Goal: Communication & Community: Answer question/provide support

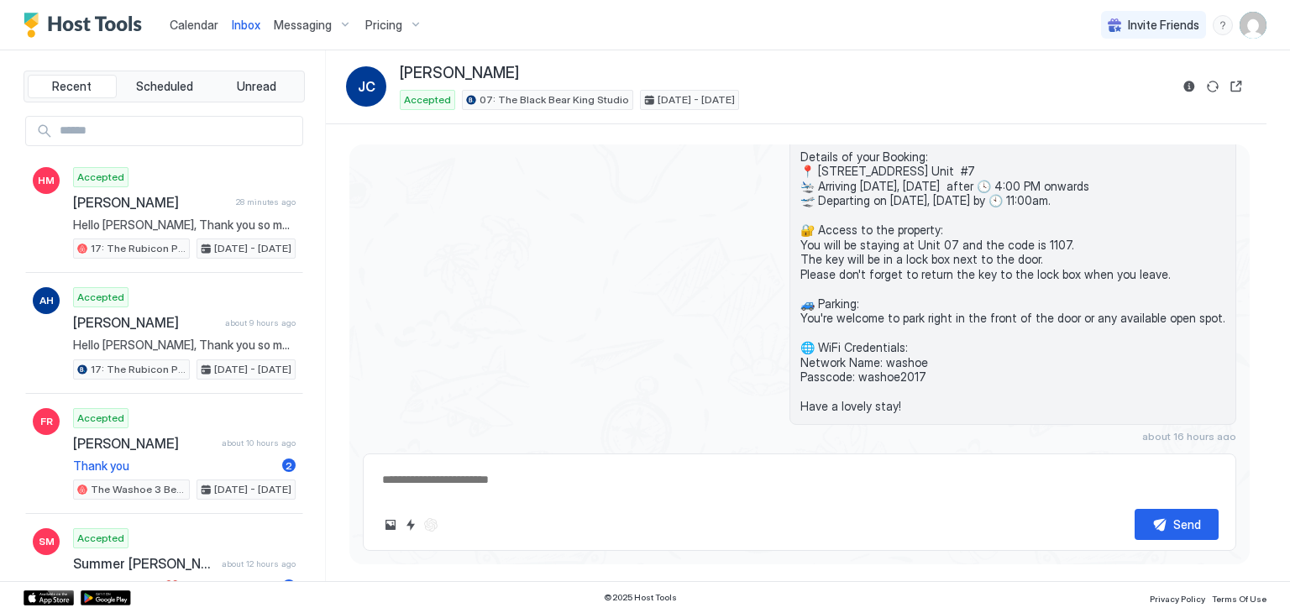
scroll to position [342, 0]
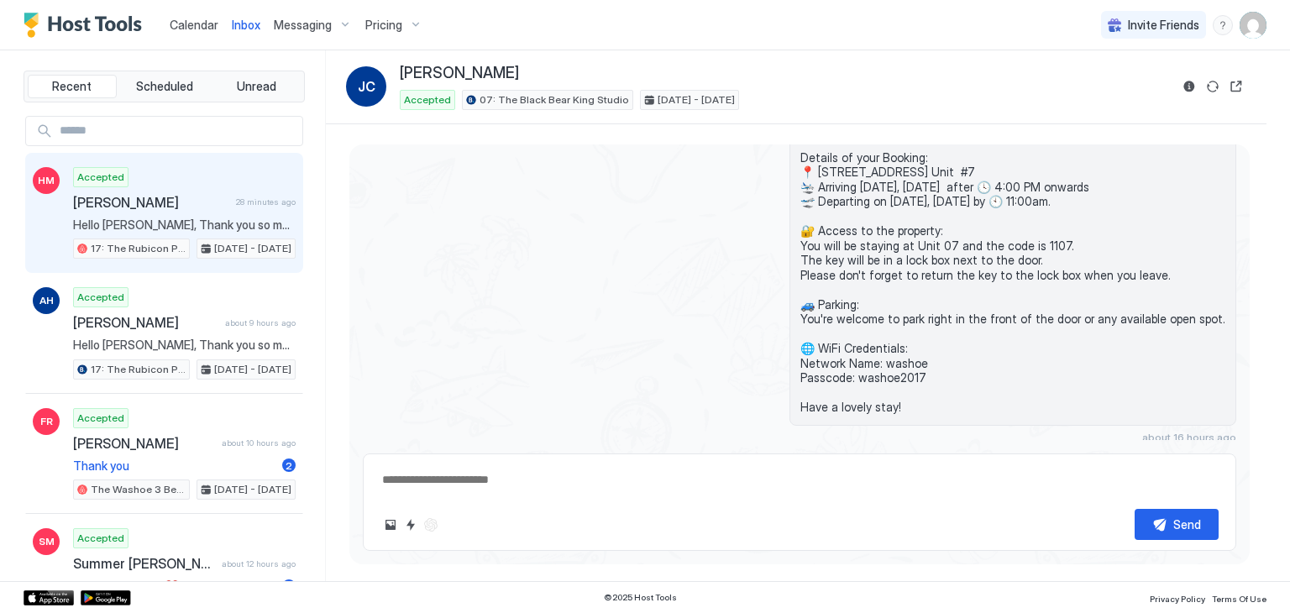
click at [218, 213] on div "Accepted [PERSON_NAME] 28 minutes ago Hello [PERSON_NAME], Thank you so much fo…" at bounding box center [184, 213] width 223 height 92
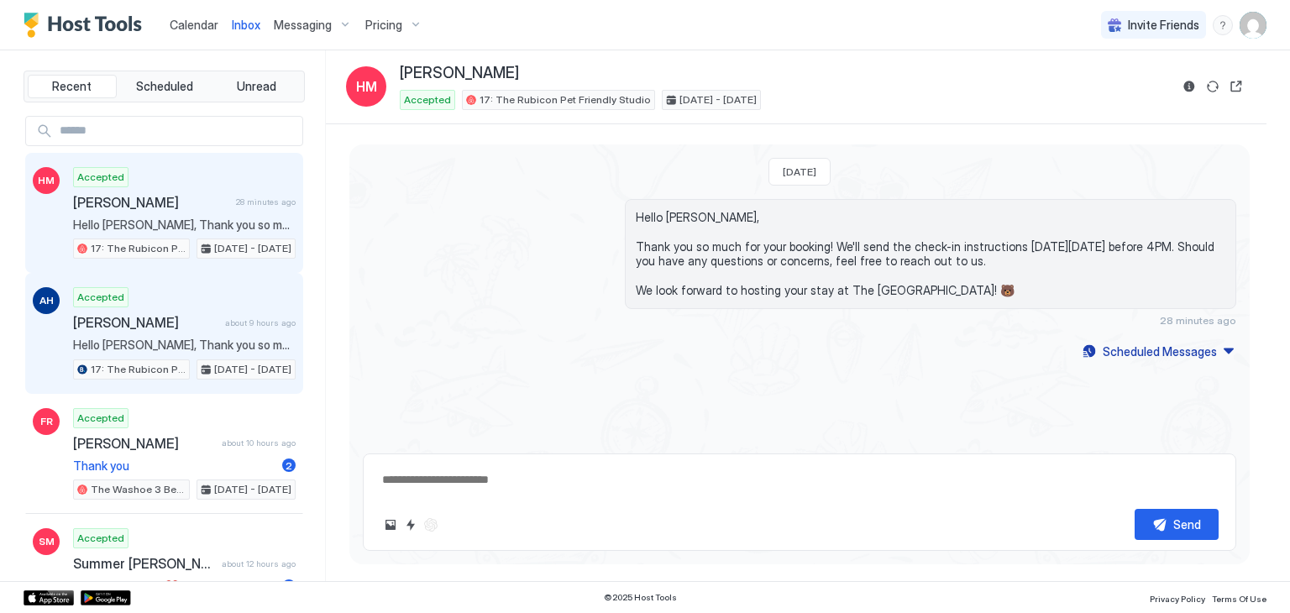
click at [202, 307] on div "Accepted [PERSON_NAME] about 9 hours ago Hello [PERSON_NAME], Thank you so much…" at bounding box center [184, 333] width 223 height 92
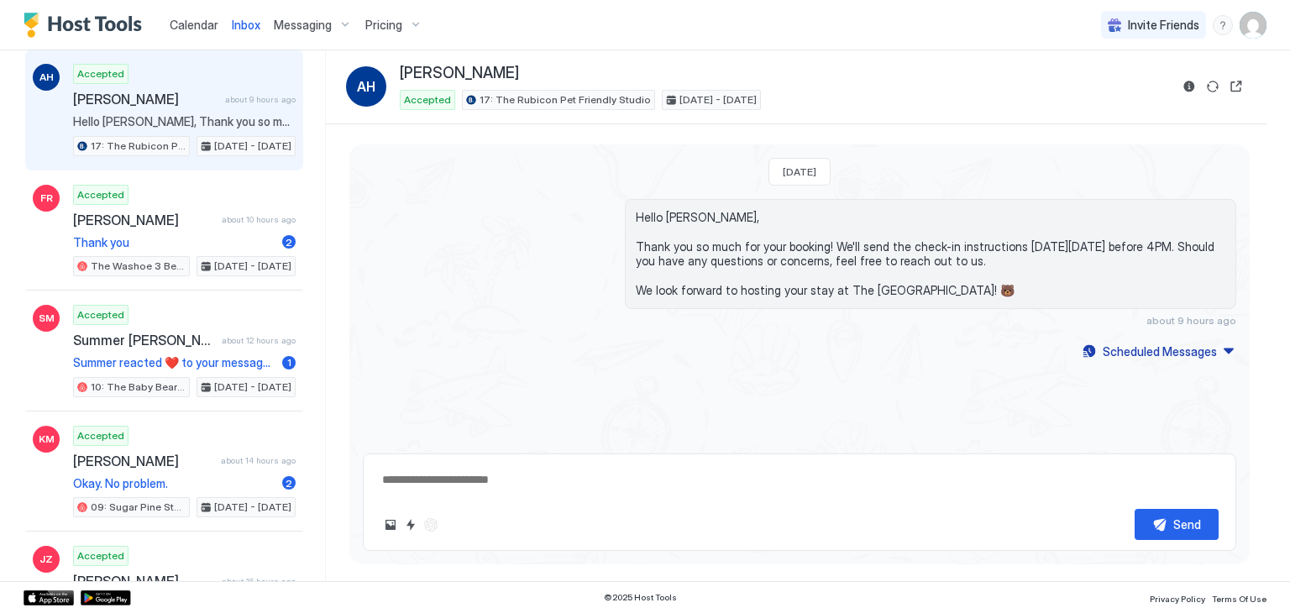
scroll to position [229, 0]
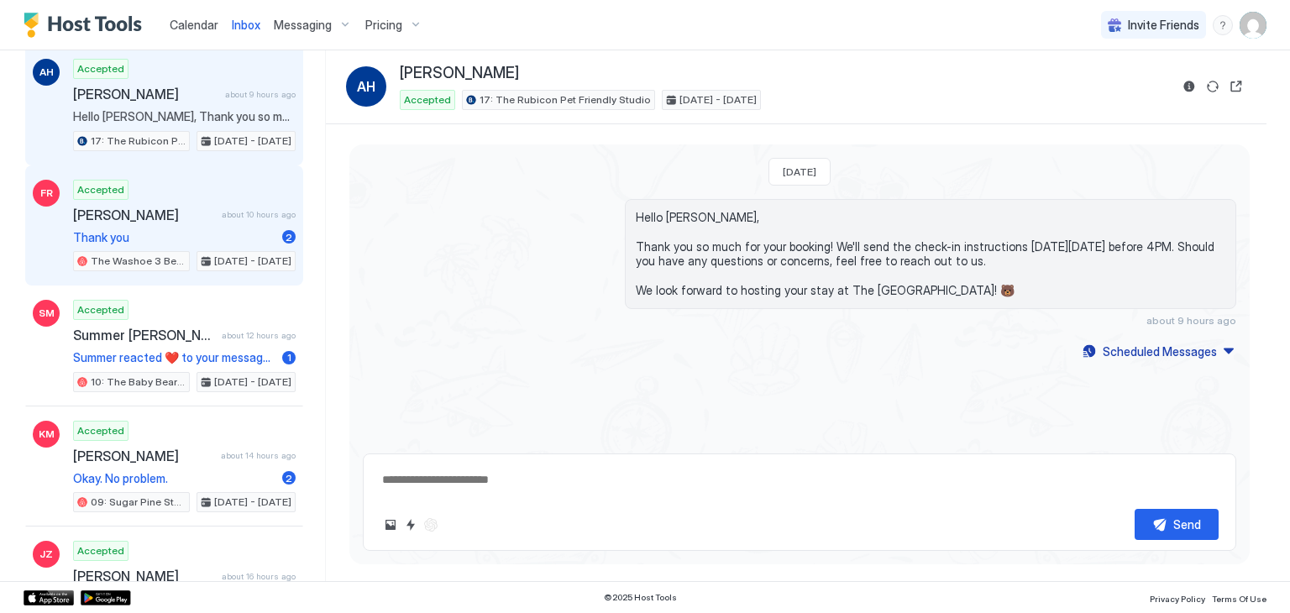
click at [257, 215] on span "about 10 hours ago" at bounding box center [259, 214] width 74 height 11
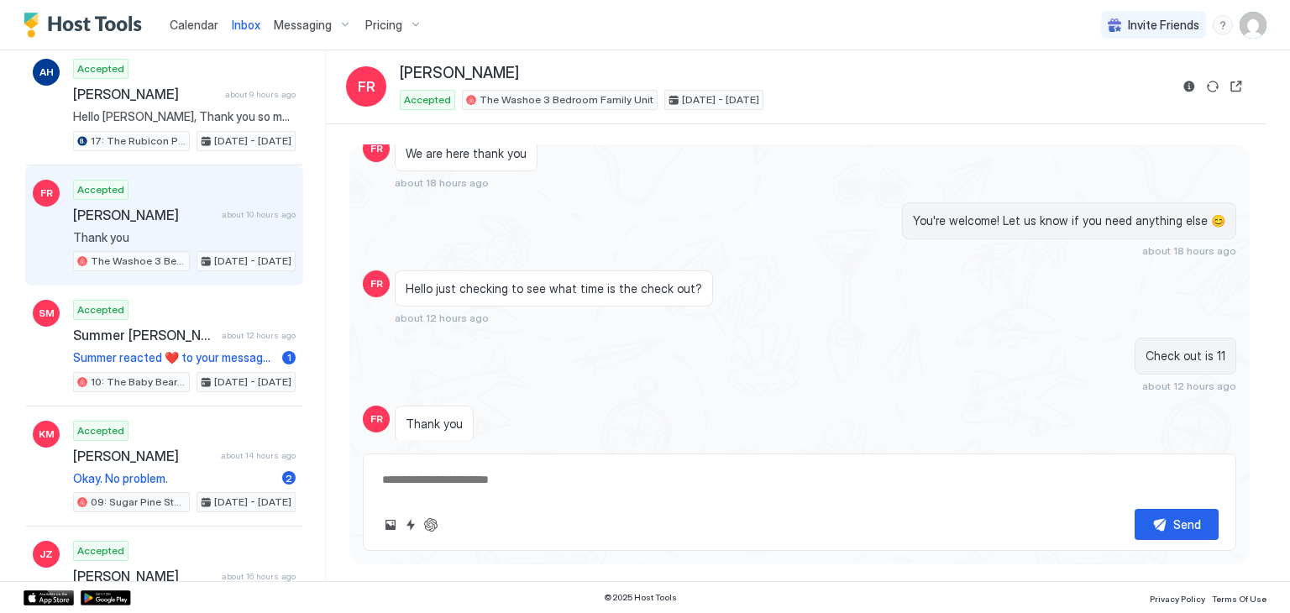
scroll to position [1229, 0]
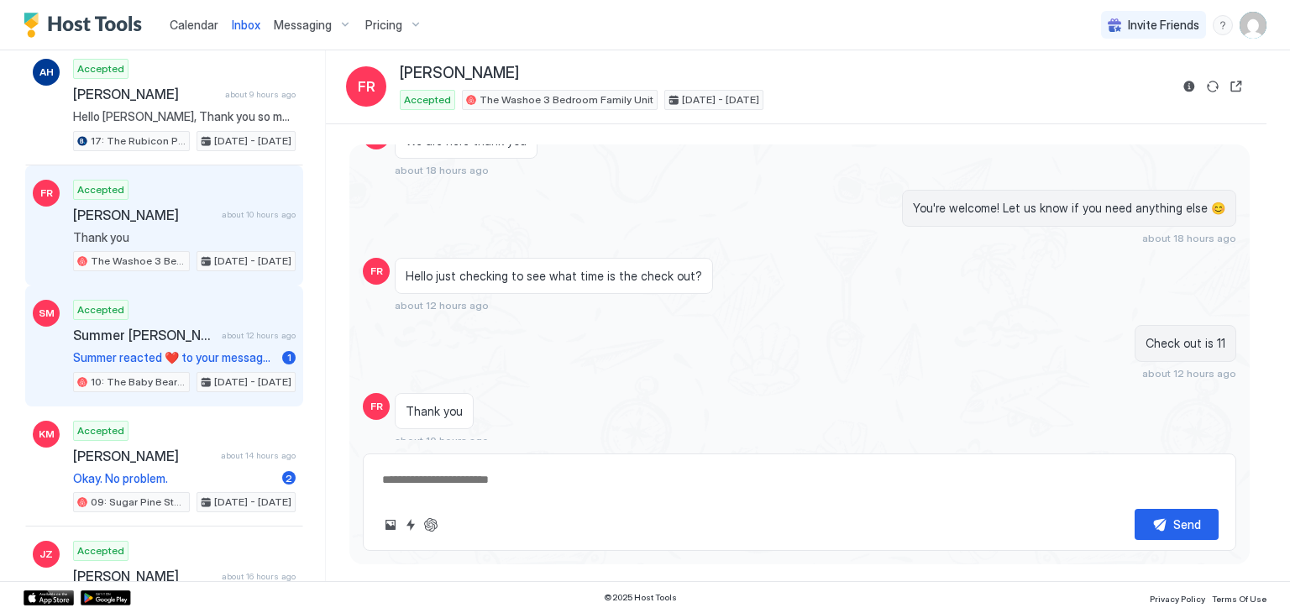
click at [259, 330] on span "about 12 hours ago" at bounding box center [259, 335] width 74 height 11
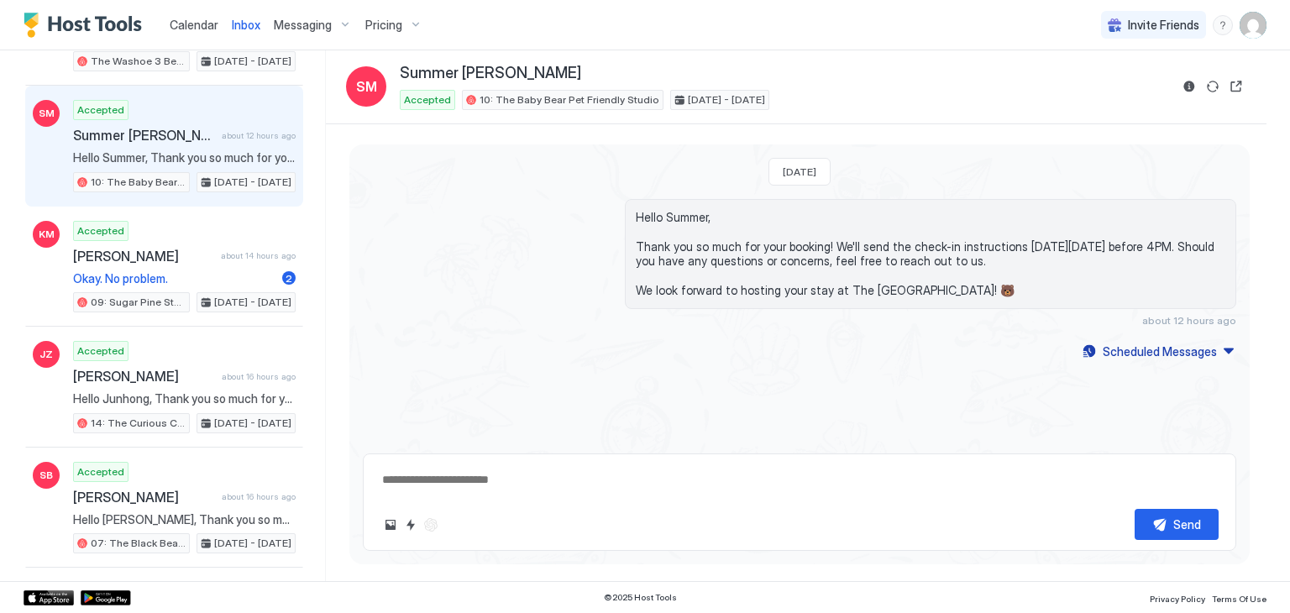
scroll to position [430, 0]
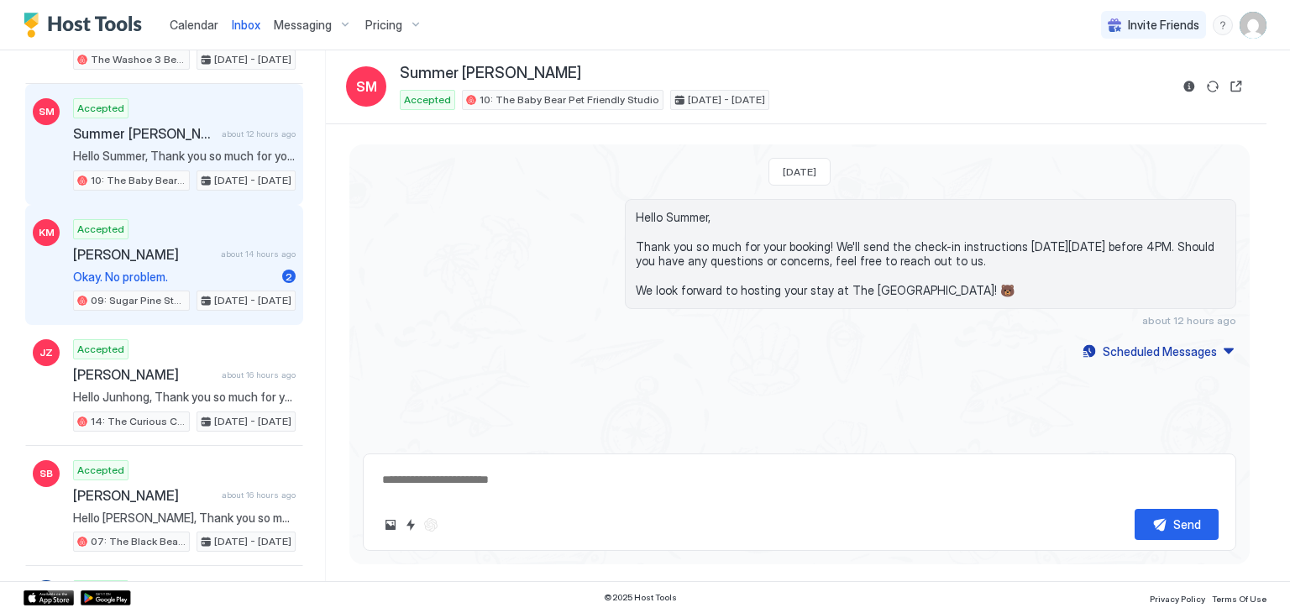
click at [218, 276] on span "Okay. No problem." at bounding box center [174, 277] width 202 height 15
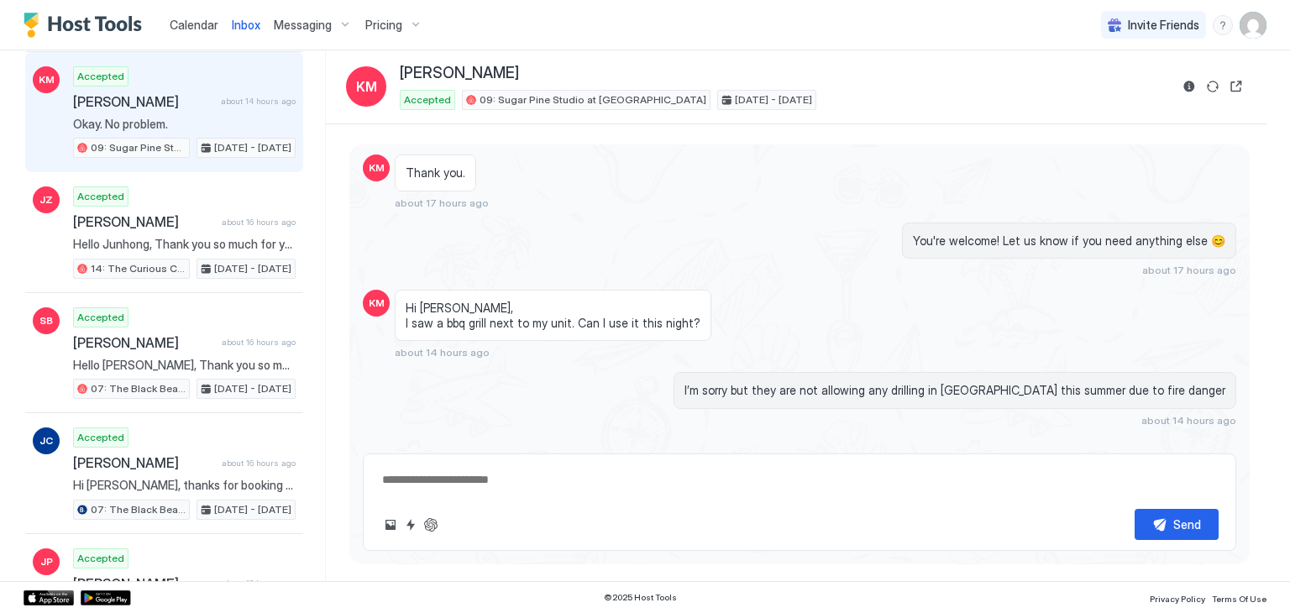
scroll to position [584, 0]
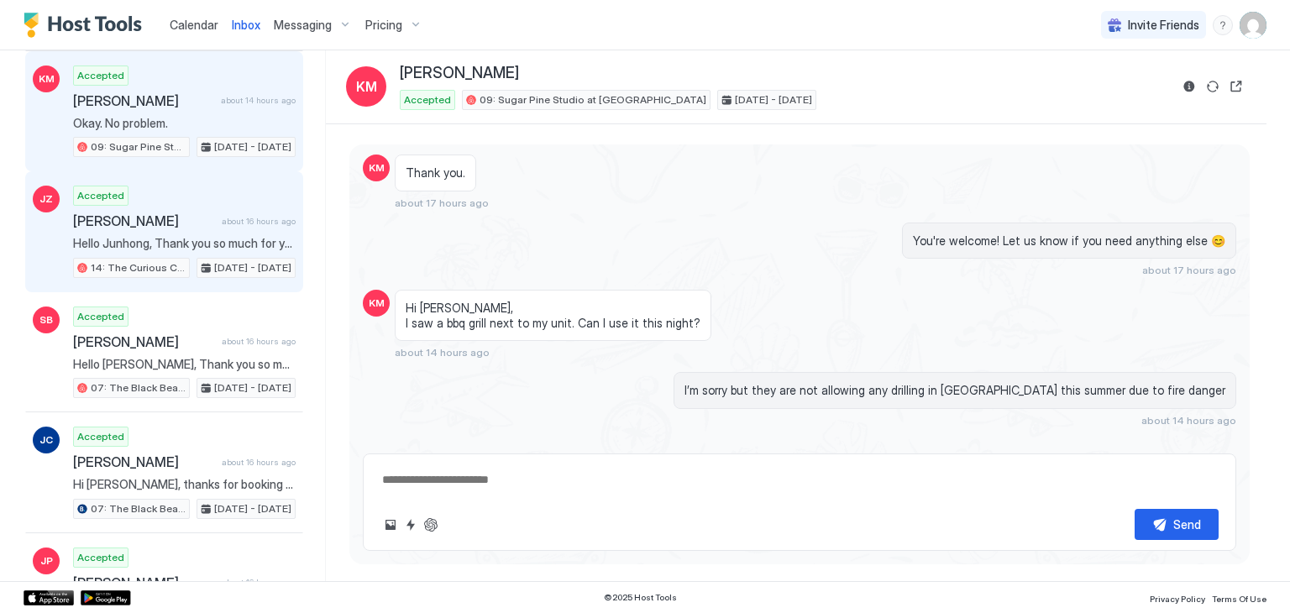
click at [228, 236] on span "Hello Junhong, Thank you so much for your booking! We'll send the check-in inst…" at bounding box center [184, 243] width 223 height 15
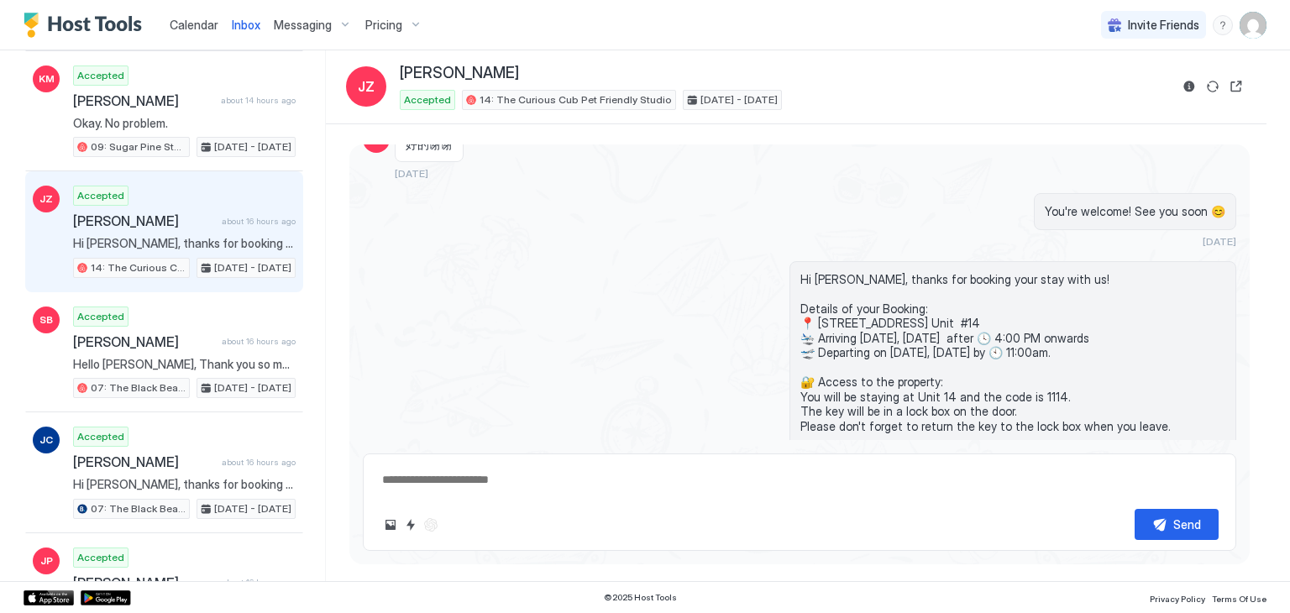
scroll to position [477, 0]
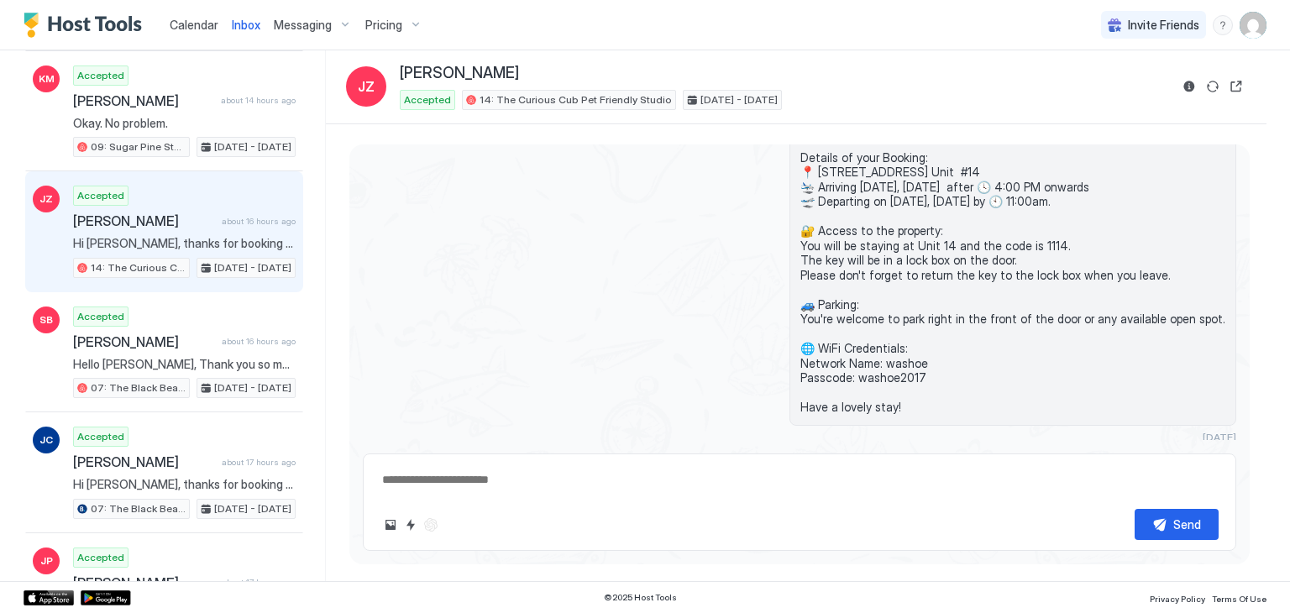
drag, startPoint x: 572, startPoint y: 310, endPoint x: 477, endPoint y: 196, distance: 148.5
click at [477, 196] on div "Hi [PERSON_NAME], thanks for booking your stay with us! Details of your Booking…" at bounding box center [800, 277] width 874 height 334
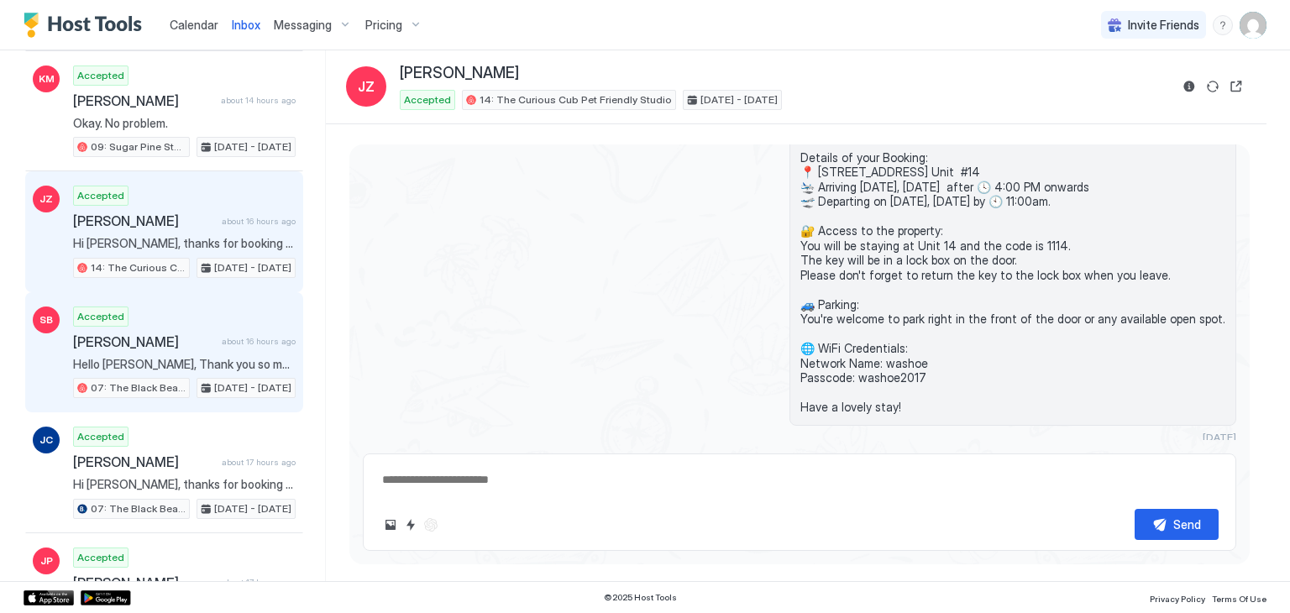
click at [156, 357] on span "Hello [PERSON_NAME], Thank you so much for your booking! We'll send the check-i…" at bounding box center [184, 364] width 223 height 15
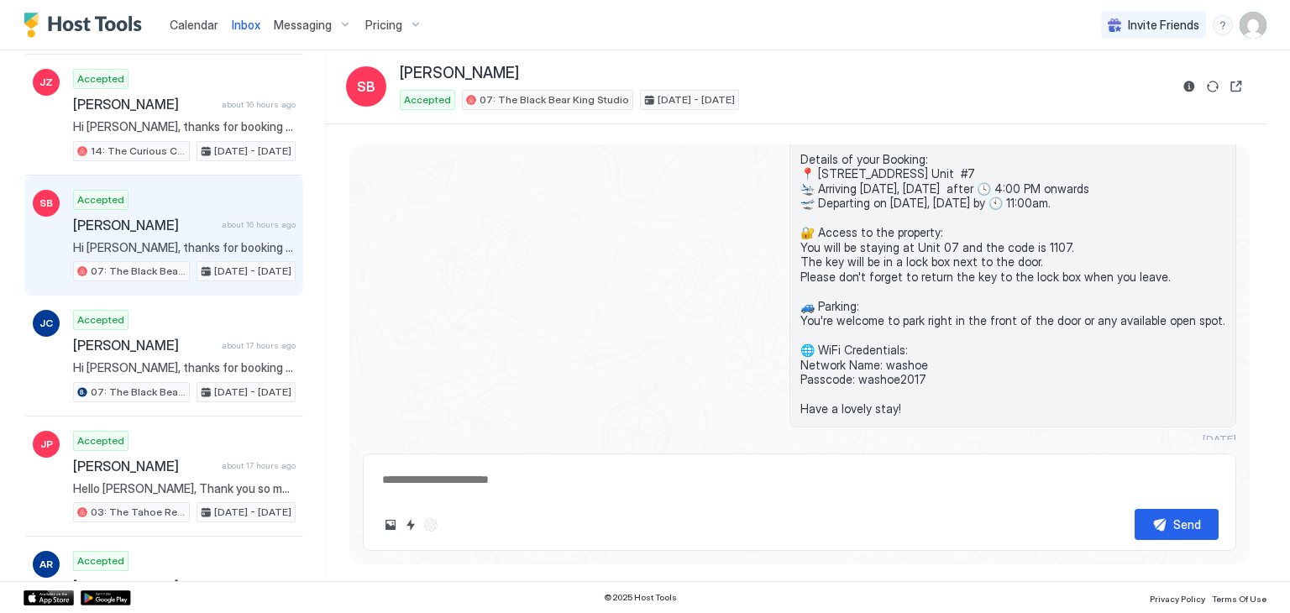
scroll to position [706, 0]
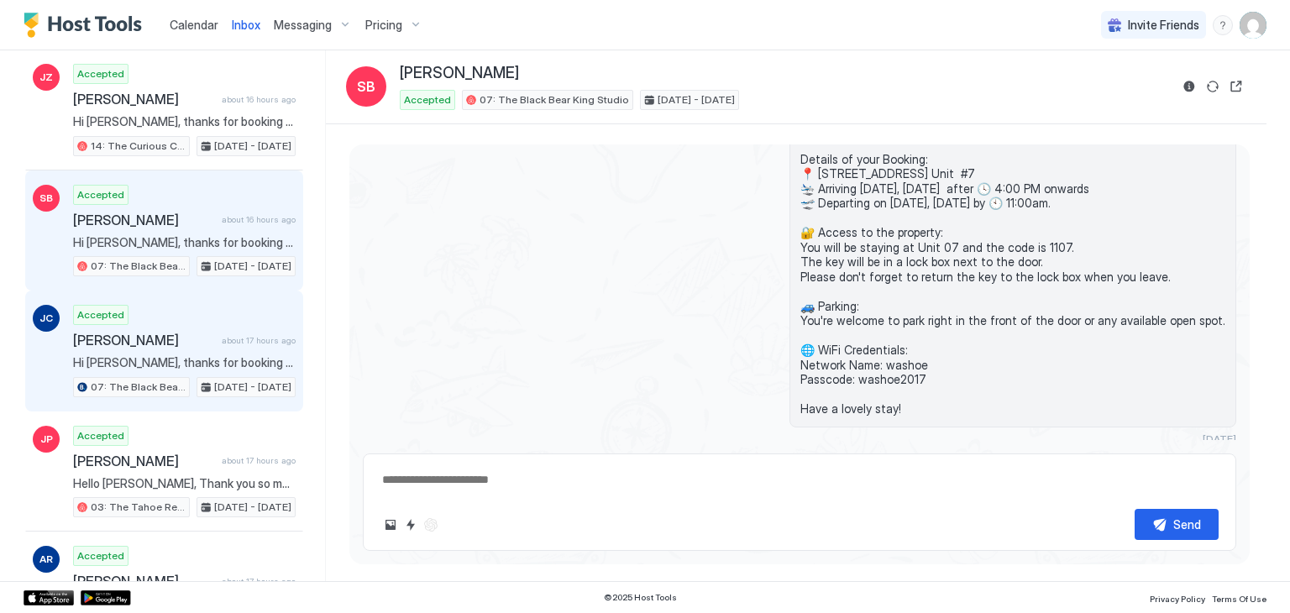
click at [178, 355] on span "Hi [PERSON_NAME], thanks for booking your stay with us! Details of your Booking…" at bounding box center [184, 362] width 223 height 15
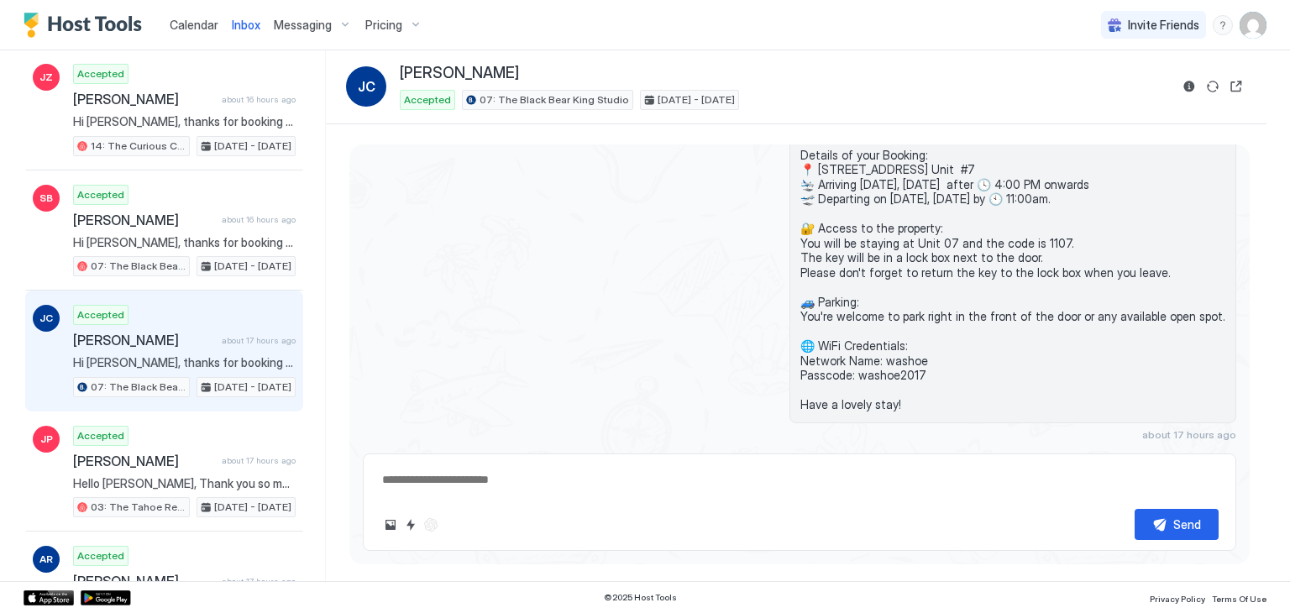
scroll to position [343, 0]
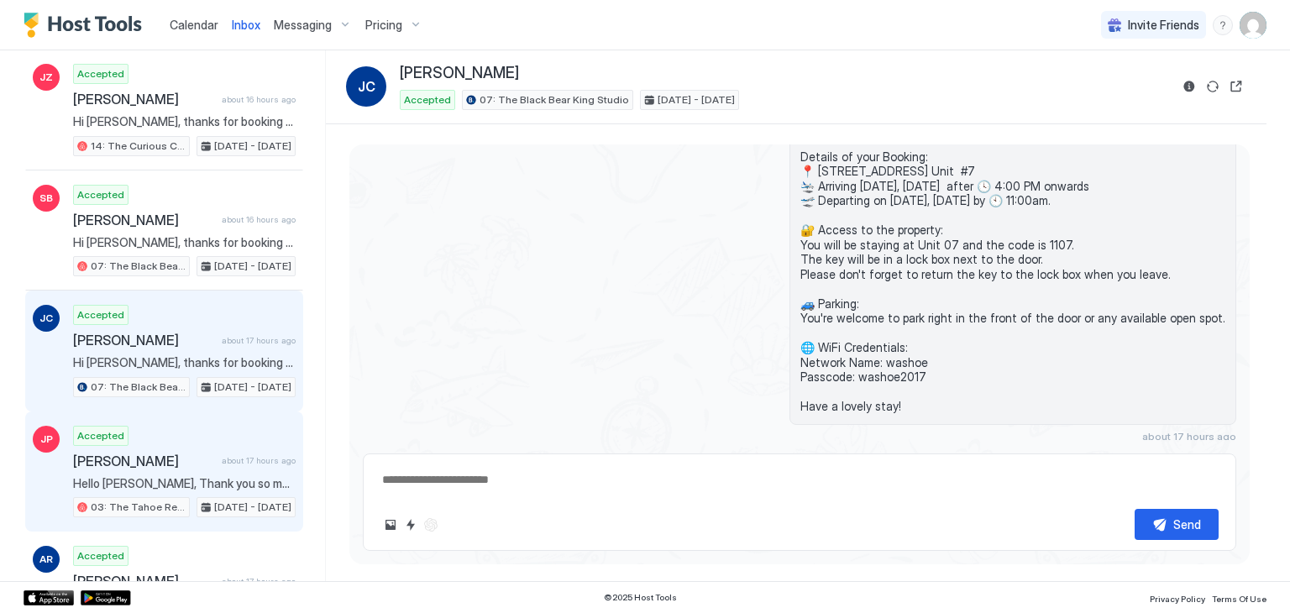
click at [229, 415] on div "JP Accepted [PERSON_NAME] about 17 hours ago Hello [PERSON_NAME], Thank you so …" at bounding box center [164, 472] width 278 height 121
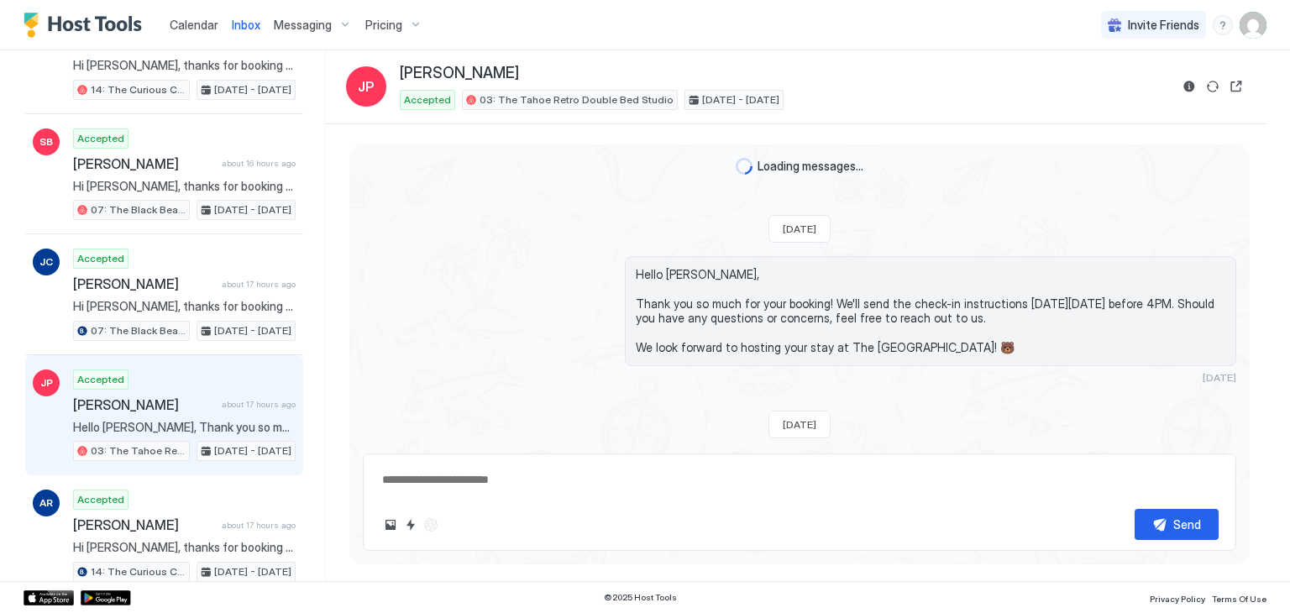
scroll to position [342, 0]
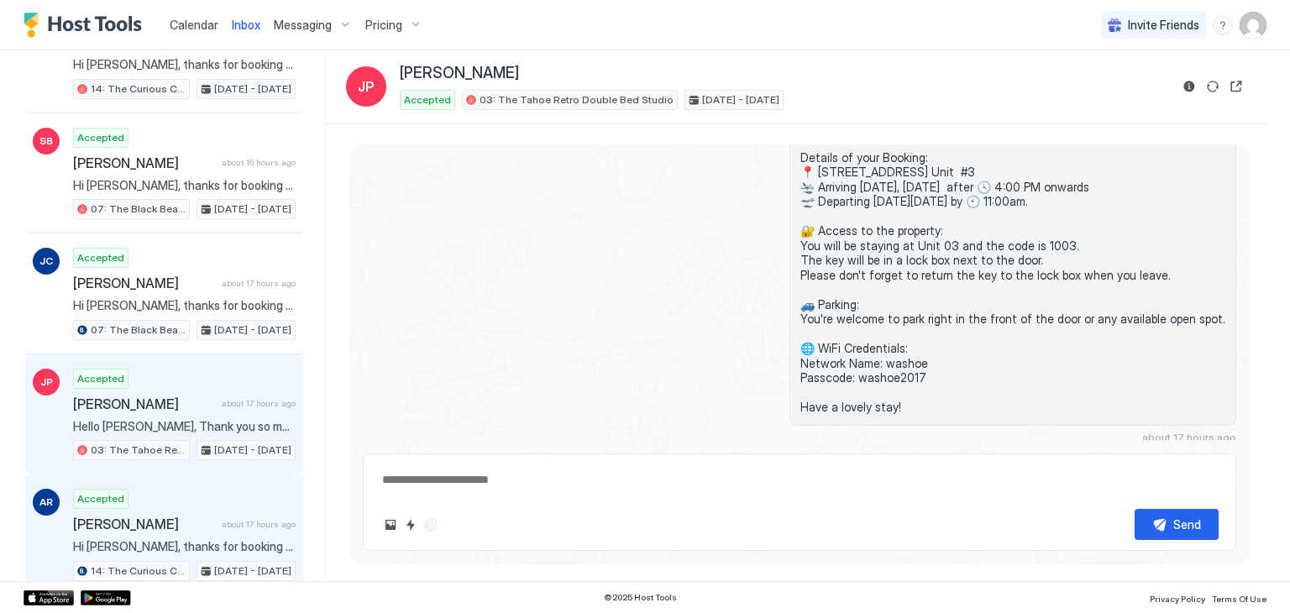
click at [211, 489] on div "Accepted [PERSON_NAME] about 17 hours ago Hi [PERSON_NAME], thanks for booking …" at bounding box center [184, 535] width 223 height 92
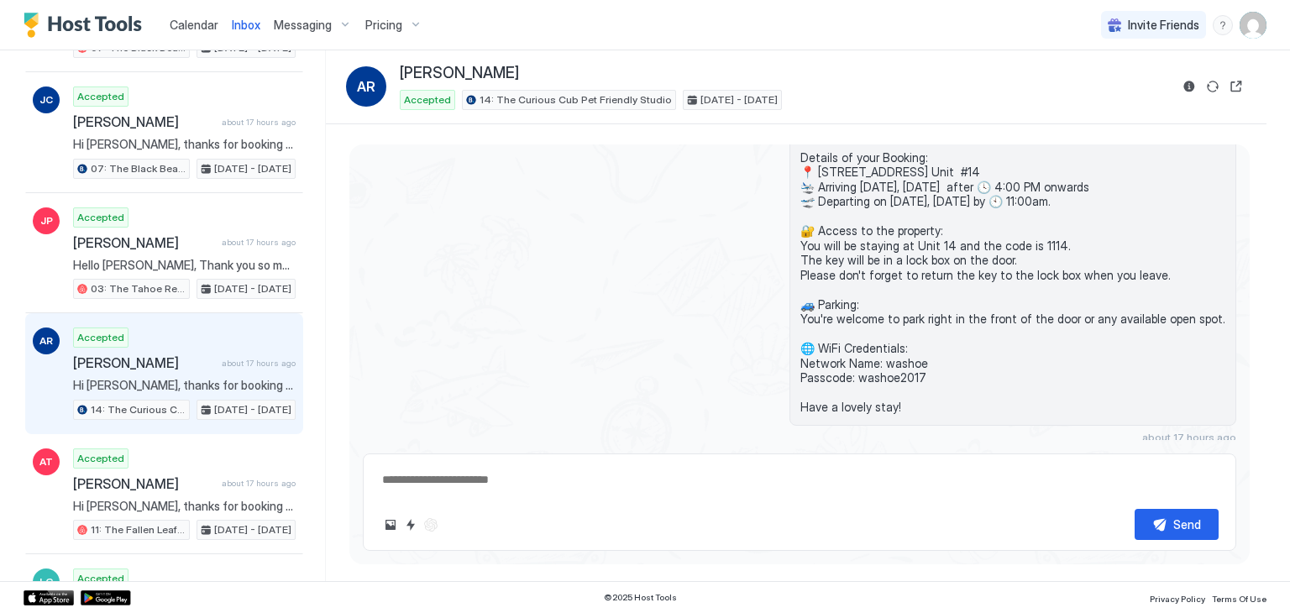
scroll to position [927, 0]
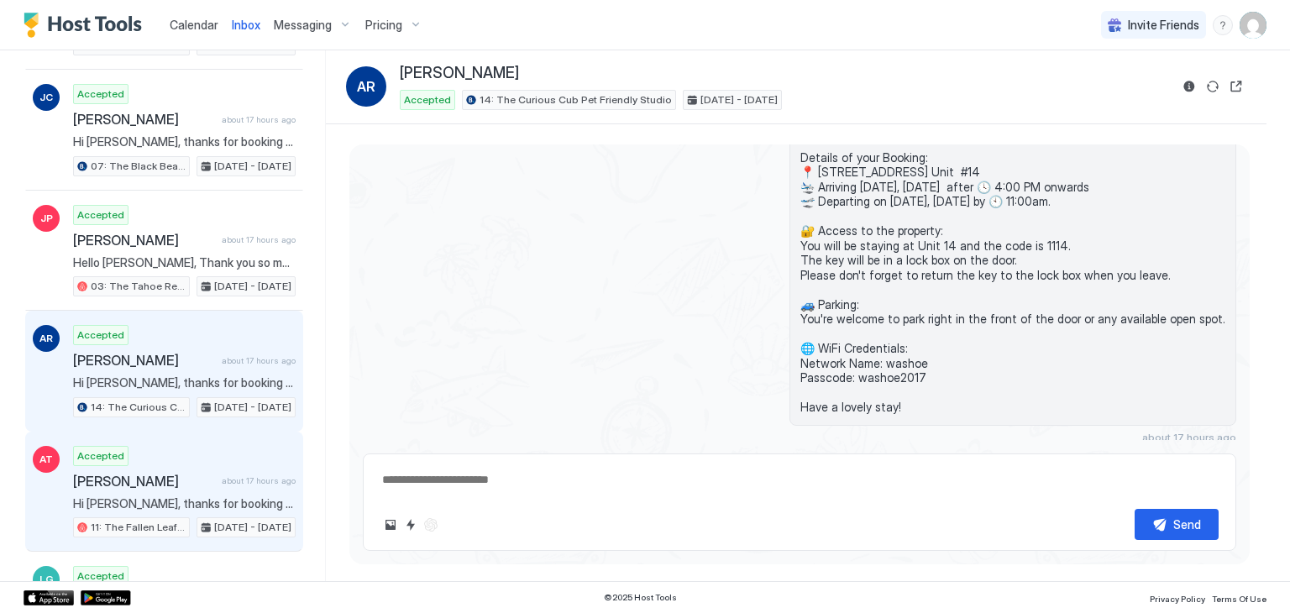
click at [211, 478] on div "Accepted [PERSON_NAME][GEOGRAPHIC_DATA] about 17 hours ago Hi [PERSON_NAME], th…" at bounding box center [184, 492] width 223 height 92
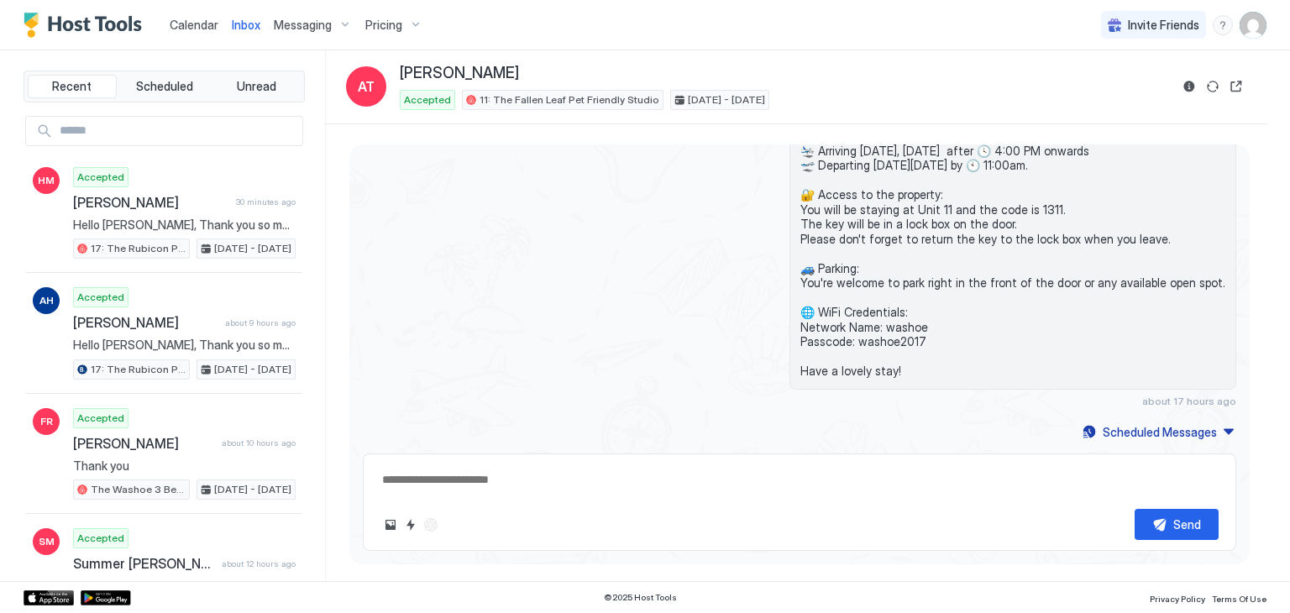
click at [220, 6] on button "Calendar" at bounding box center [194, 25] width 62 height 50
click at [202, 26] on span "Calendar" at bounding box center [194, 25] width 49 height 14
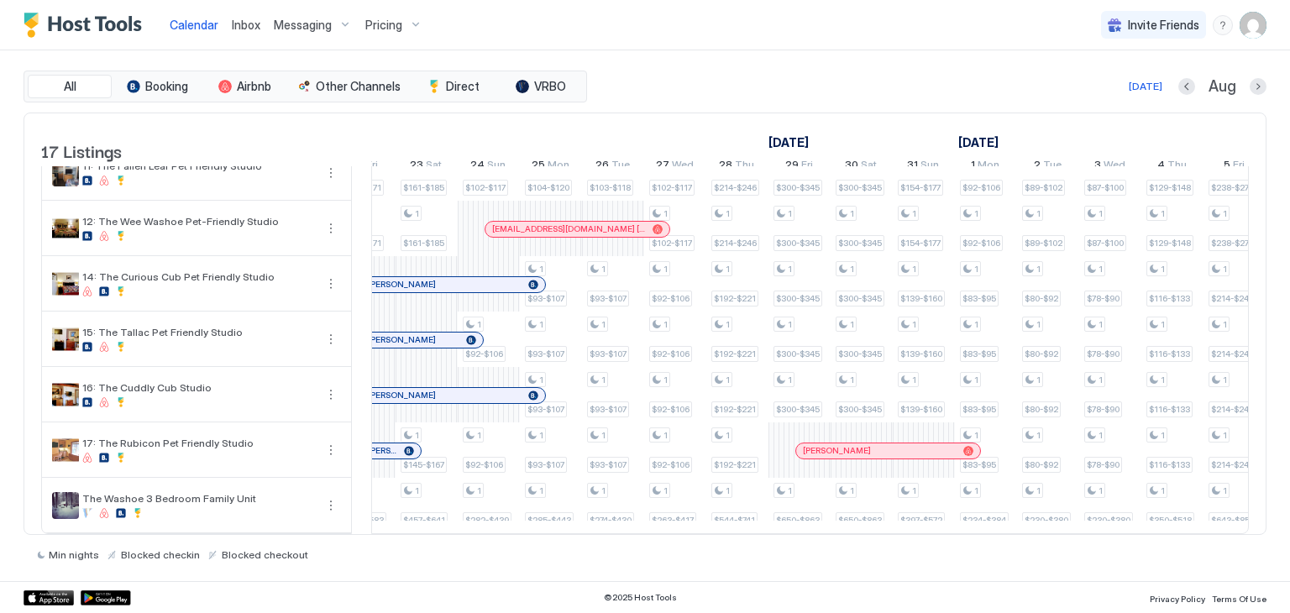
click at [622, 428] on div "1 $98-$113 1 $98-$113 1 $98-$113 1 $98-$113 1 $89-$102 1 $81-$93 1 $89-$102 1 $…" at bounding box center [768, 55] width 3357 height 958
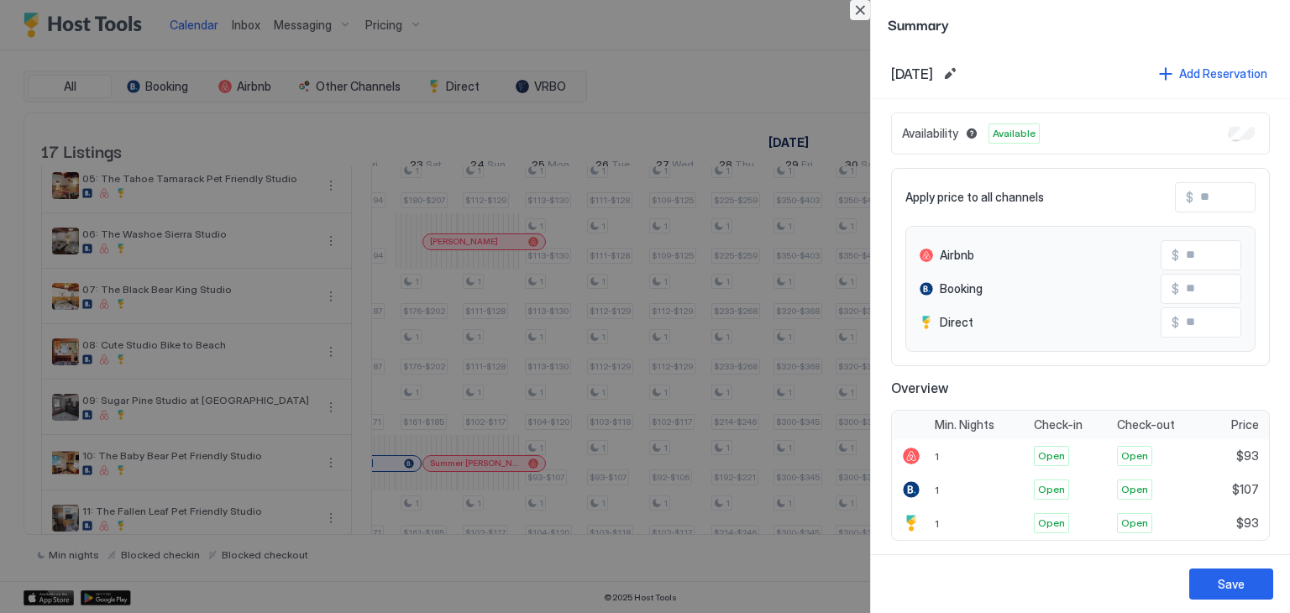
click at [855, 6] on button "Close" at bounding box center [860, 10] width 20 height 20
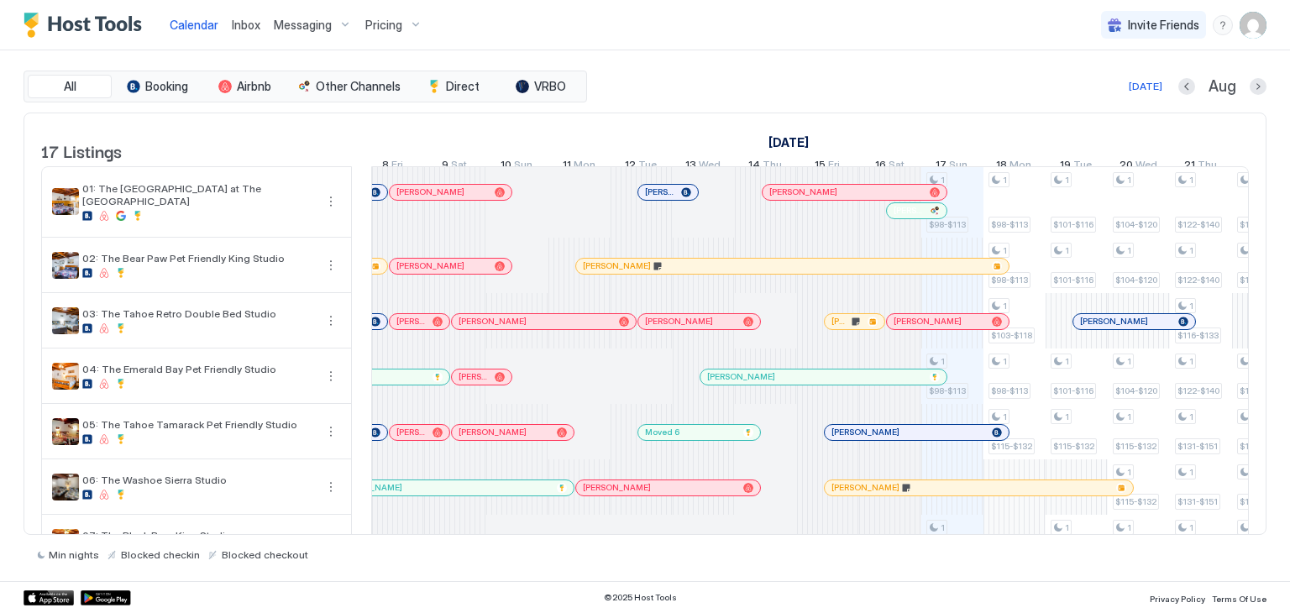
click at [786, 45] on div "Calendar Inbox Messaging Pricing Invite Friends WA" at bounding box center [645, 25] width 1290 height 50
click at [260, 23] on div "Inbox" at bounding box center [246, 24] width 42 height 31
click at [240, 29] on span "Inbox" at bounding box center [246, 25] width 29 height 14
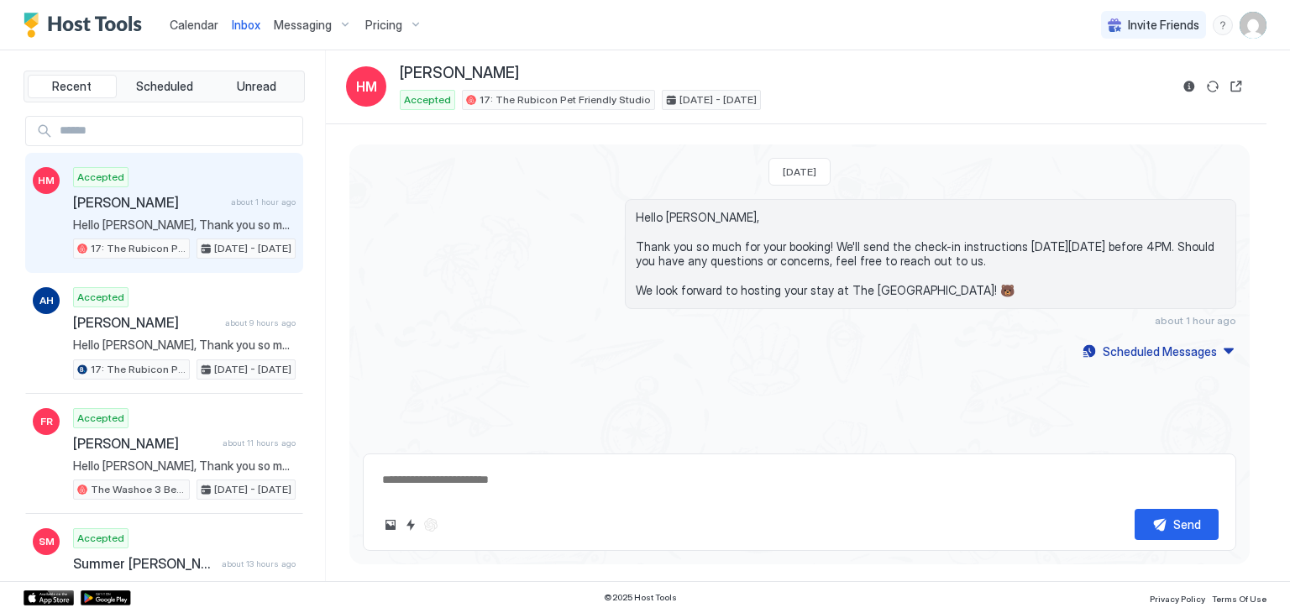
click at [158, 200] on span "[PERSON_NAME]" at bounding box center [148, 202] width 151 height 17
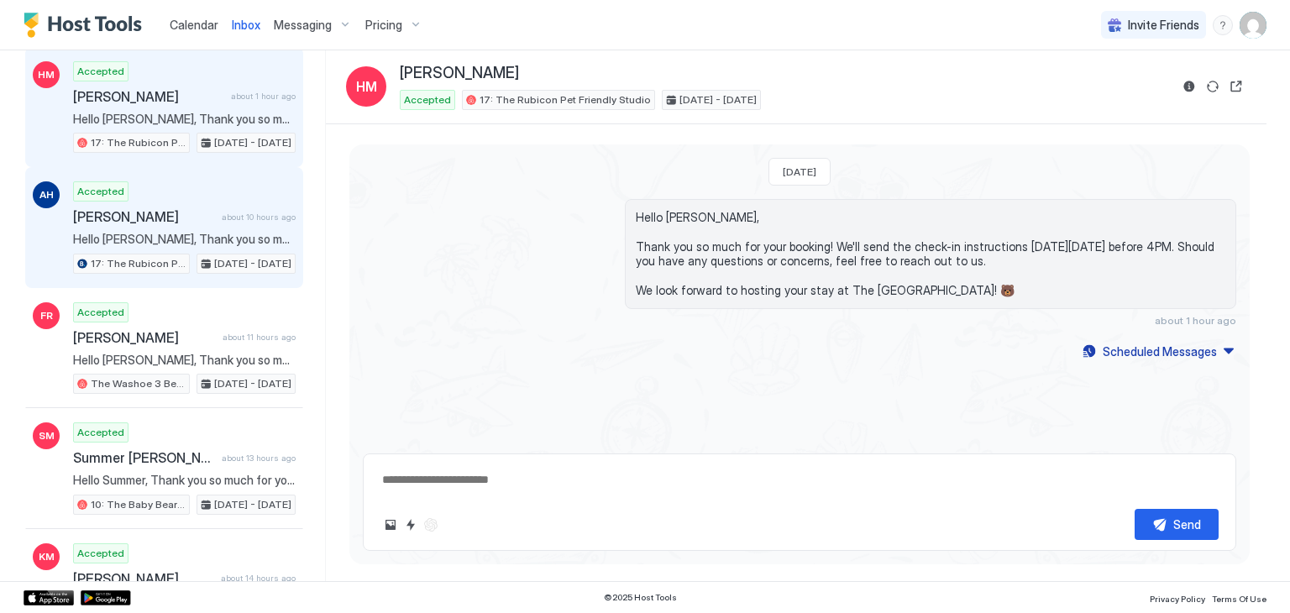
scroll to position [108, 0]
click at [223, 220] on div "Accepted [PERSON_NAME] about 10 hours ago Hello [PERSON_NAME], Thank you so muc…" at bounding box center [184, 226] width 223 height 92
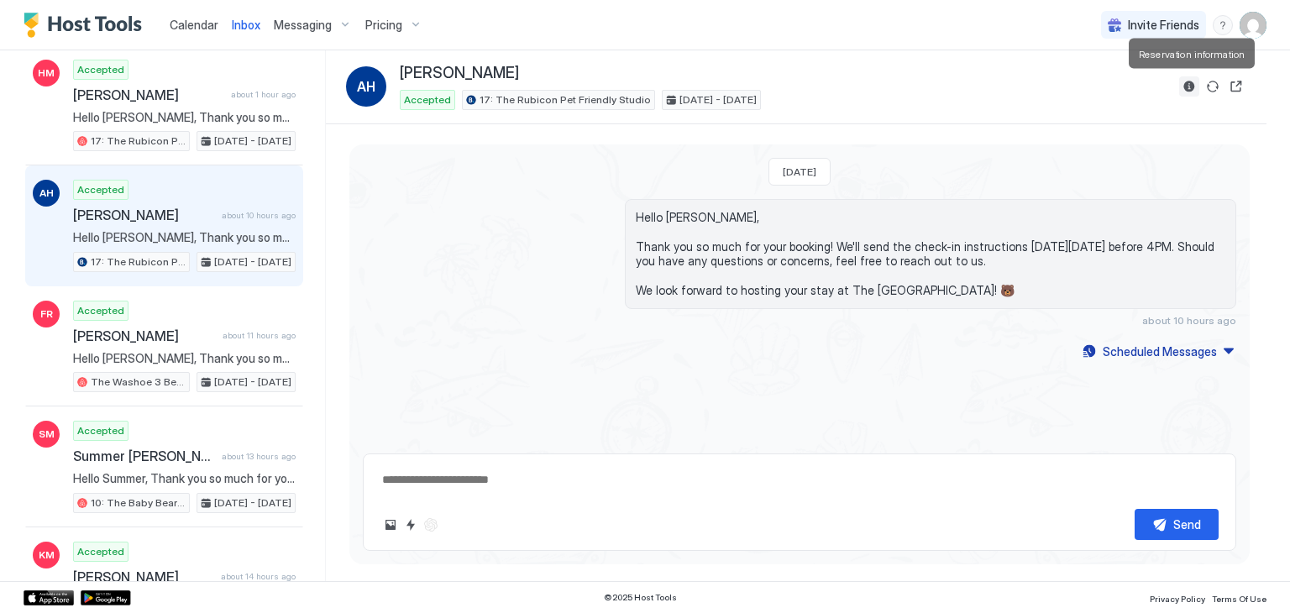
click at [1053, 88] on button "Reservation information" at bounding box center [1189, 86] width 20 height 20
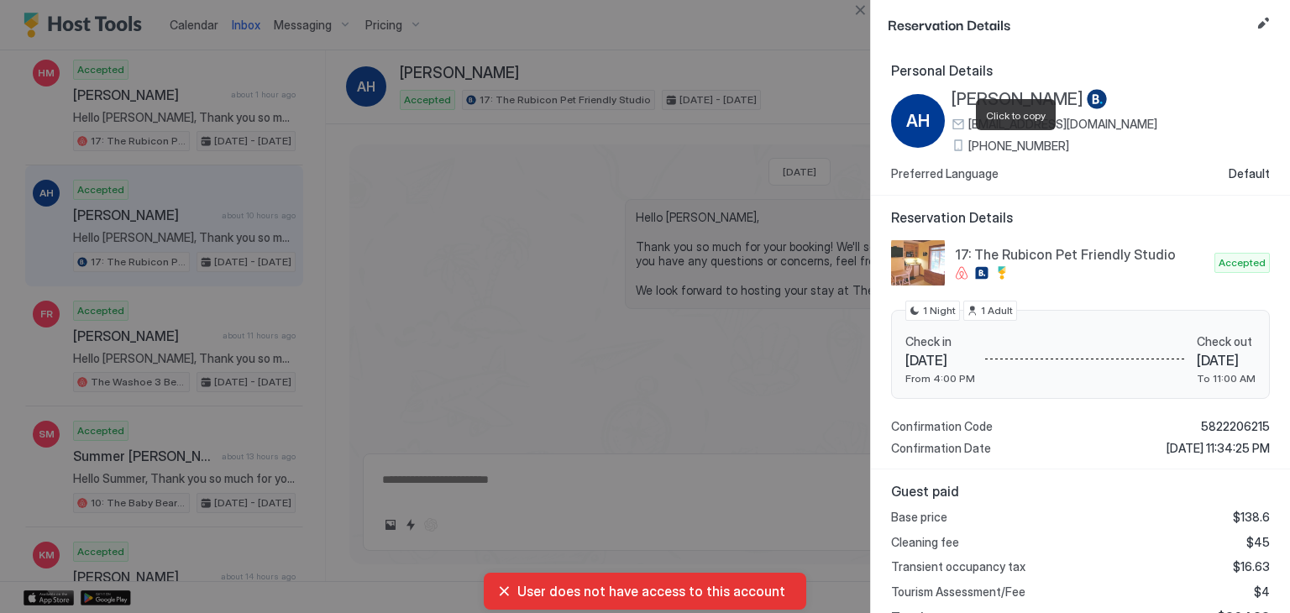
click at [1053, 143] on span "[PHONE_NUMBER]" at bounding box center [1019, 146] width 101 height 15
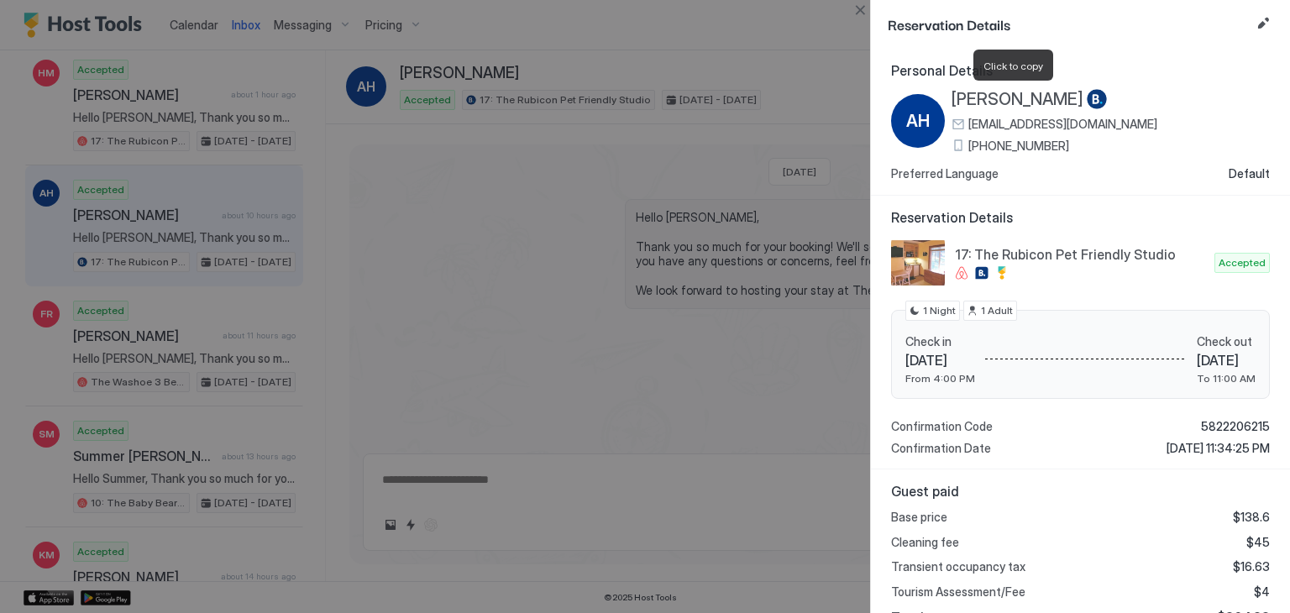
click at [961, 99] on span "[PERSON_NAME]" at bounding box center [1018, 99] width 132 height 21
click at [859, 3] on button "Close" at bounding box center [860, 10] width 20 height 20
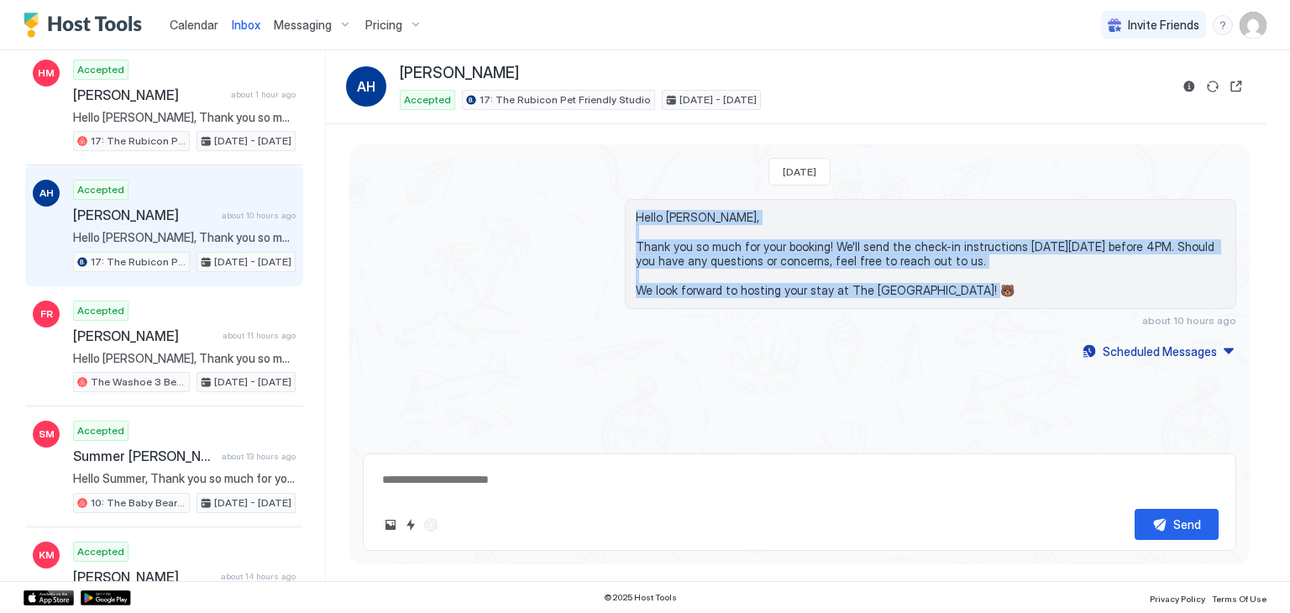
drag, startPoint x: 968, startPoint y: 302, endPoint x: 627, endPoint y: 213, distance: 352.5
click at [627, 213] on div "Hello [PERSON_NAME], Thank you so much for your booking! We'll send the check-i…" at bounding box center [931, 254] width 612 height 110
copy span "Hello [PERSON_NAME], Thank you so much for your booking! We'll send the check-i…"
click at [1053, 353] on div "Scheduled Messages" at bounding box center [1160, 352] width 114 height 18
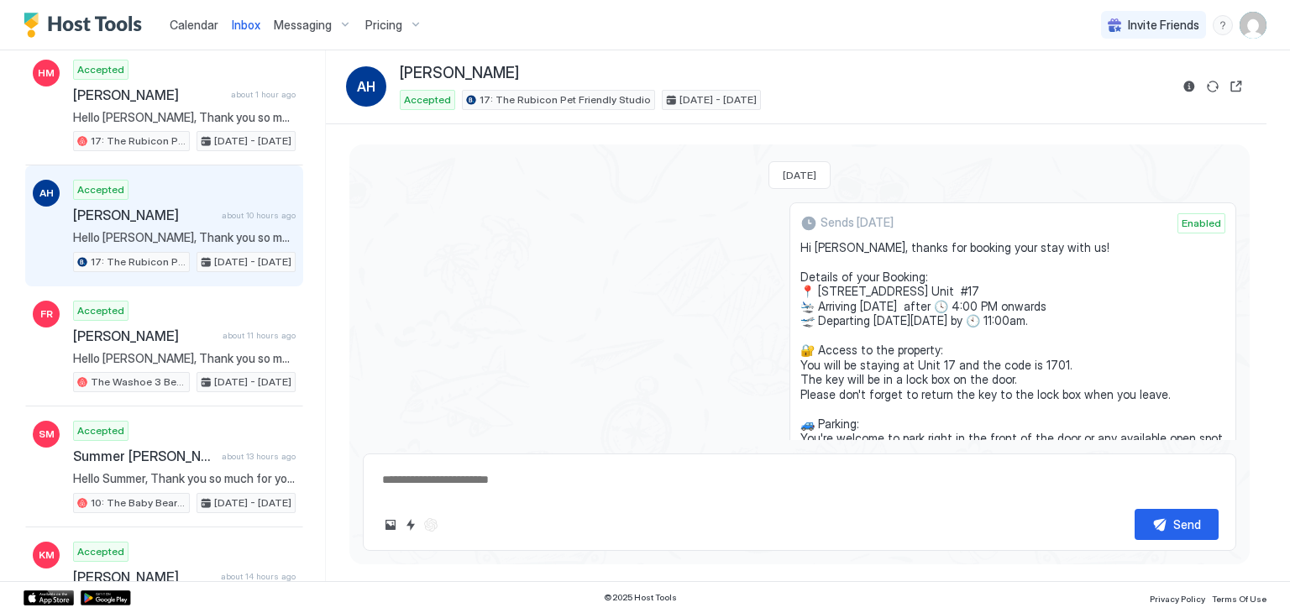
drag, startPoint x: 914, startPoint y: 337, endPoint x: 805, endPoint y: 250, distance: 139.9
click at [805, 250] on div "Sends [DATE] Enabled Hi [PERSON_NAME], thanks for booking your stay with us! De…" at bounding box center [1013, 400] width 447 height 397
copy span "Hi [PERSON_NAME], thanks for booking your stay with us! Details of your Booking…"
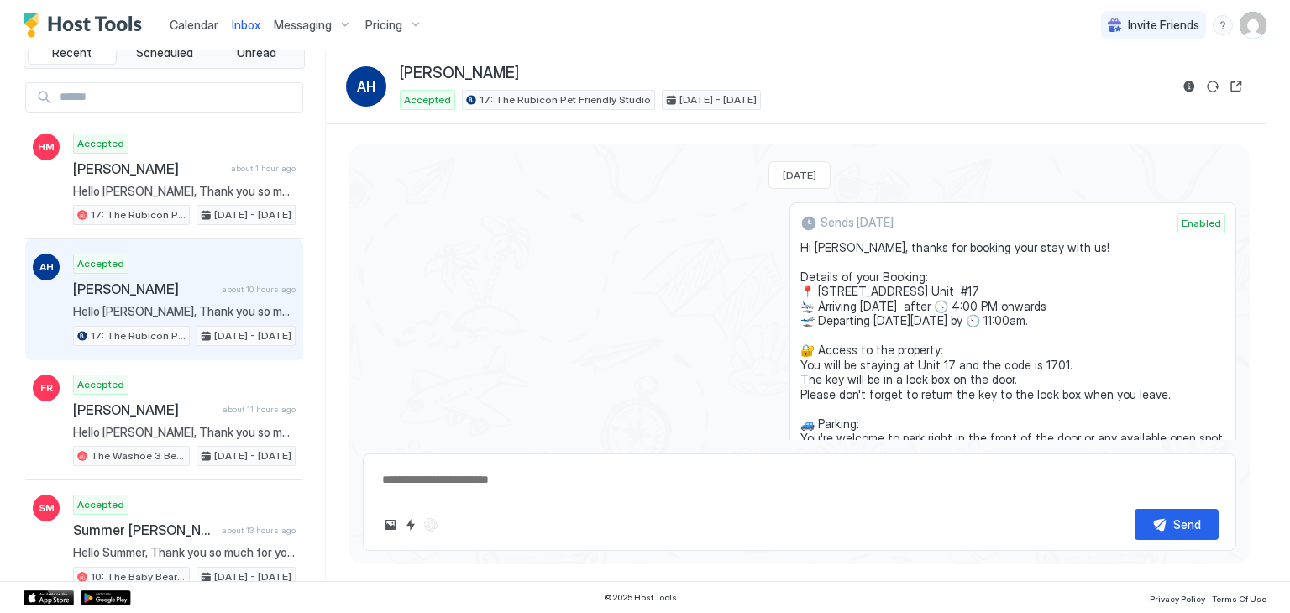
scroll to position [0, 0]
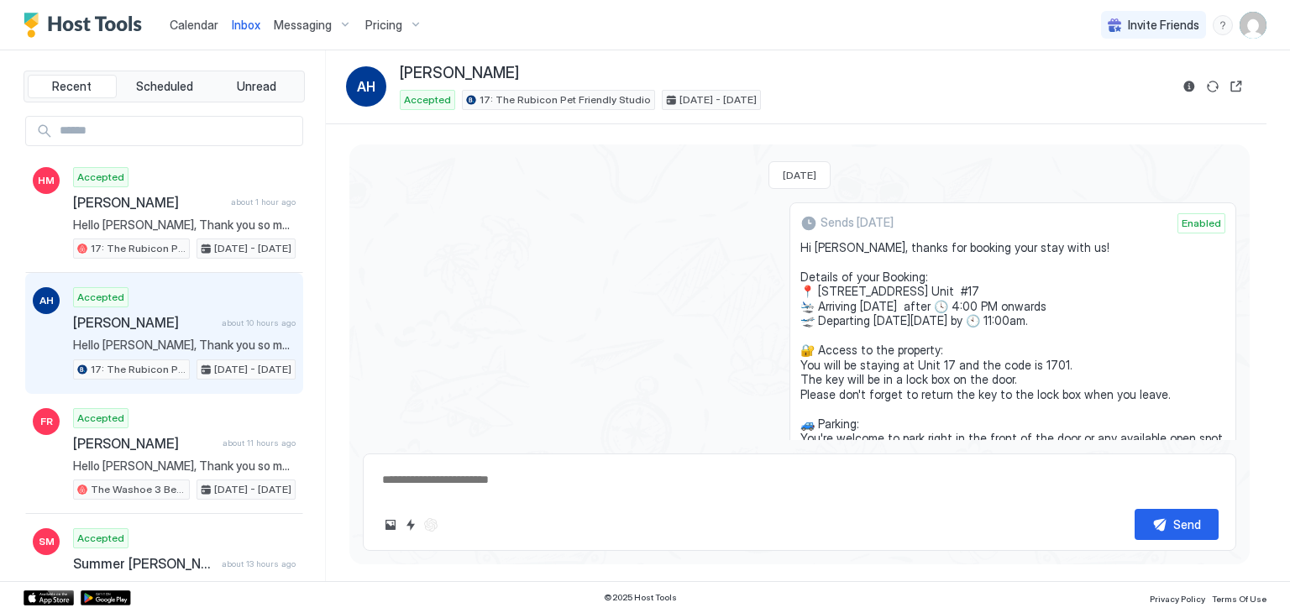
click at [192, 16] on link "Calendar" at bounding box center [194, 25] width 49 height 18
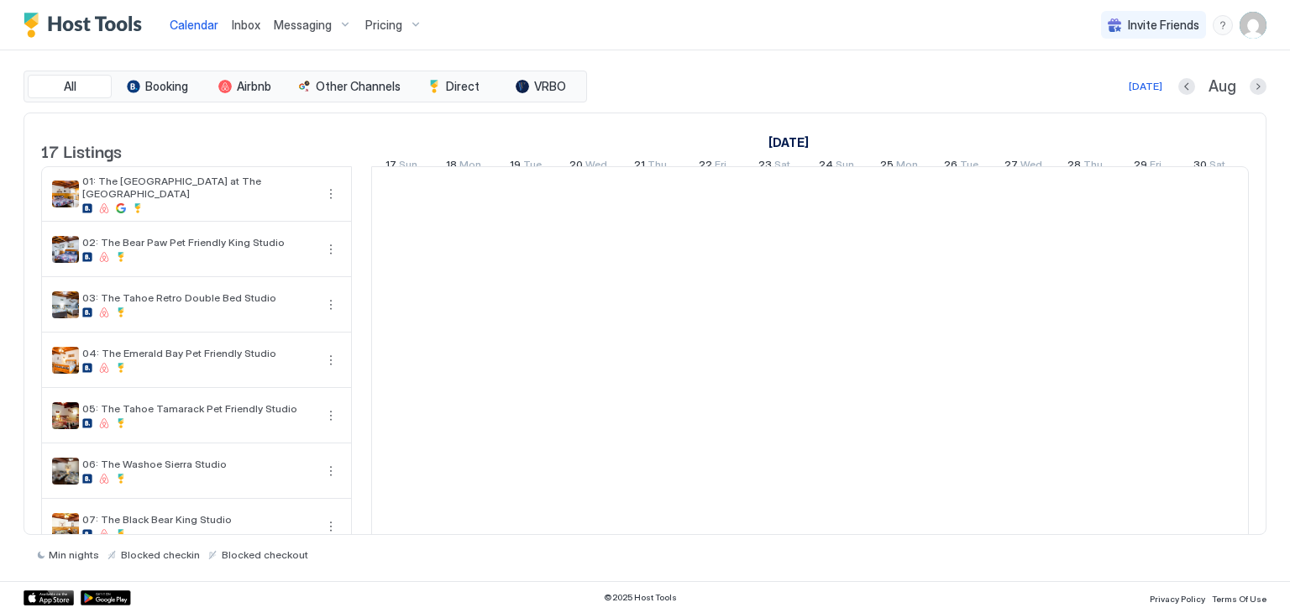
scroll to position [0, 933]
click at [1005, 254] on div at bounding box center [1024, 249] width 62 height 55
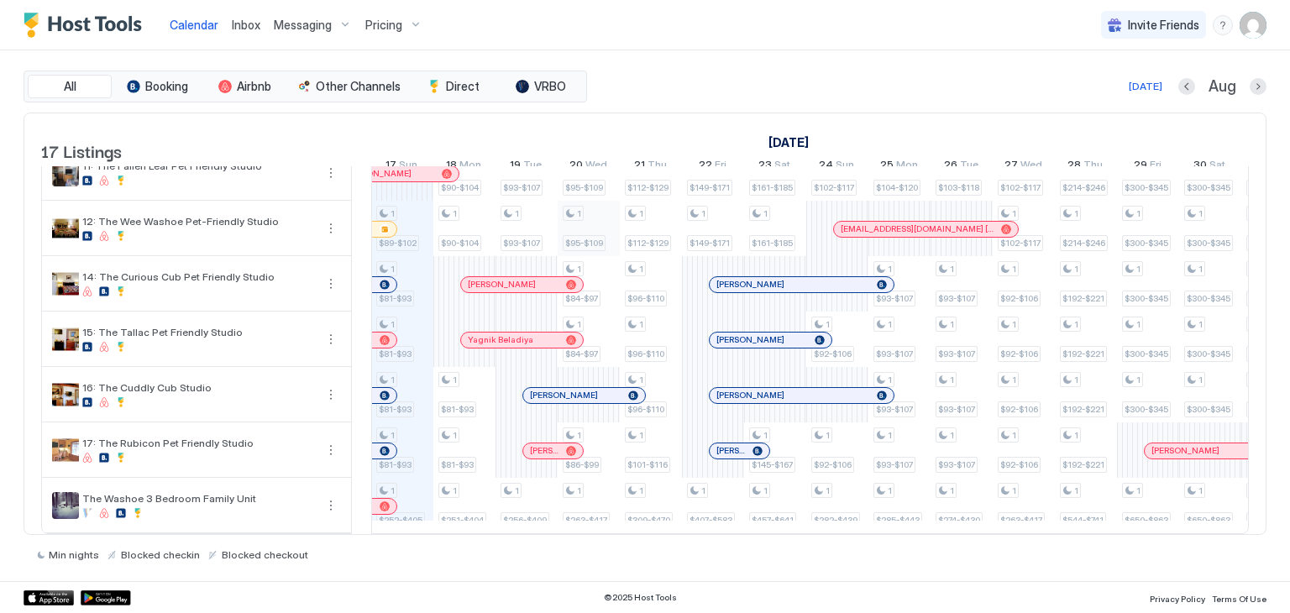
scroll to position [0, 0]
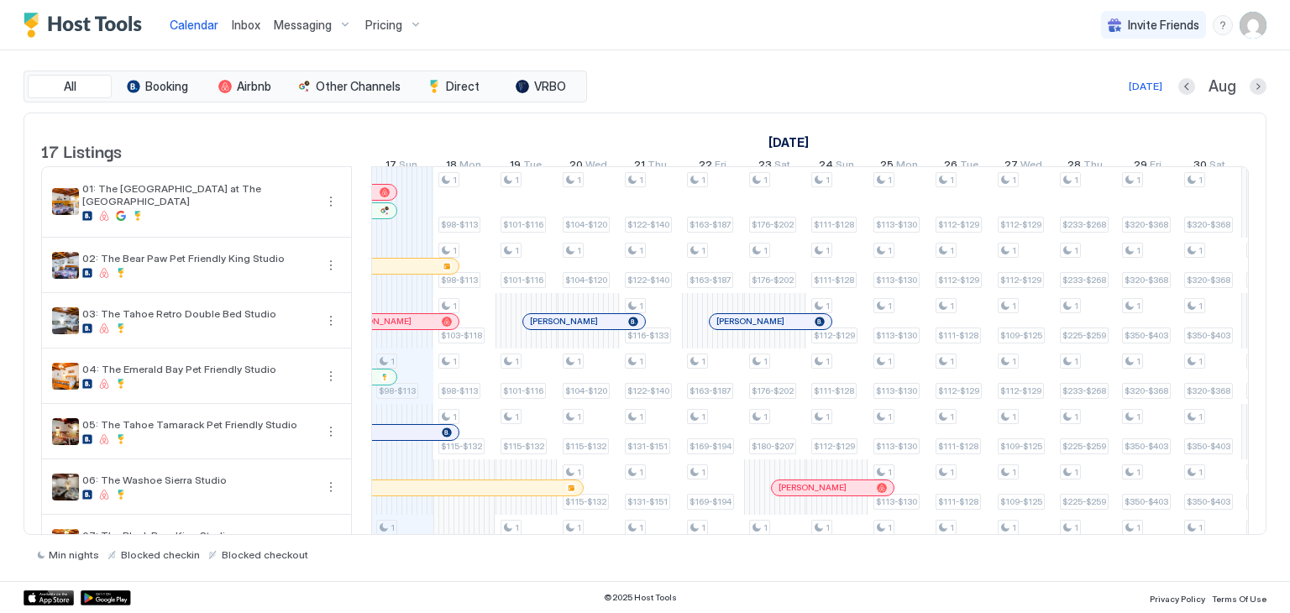
click at [245, 24] on span "Inbox" at bounding box center [246, 25] width 29 height 14
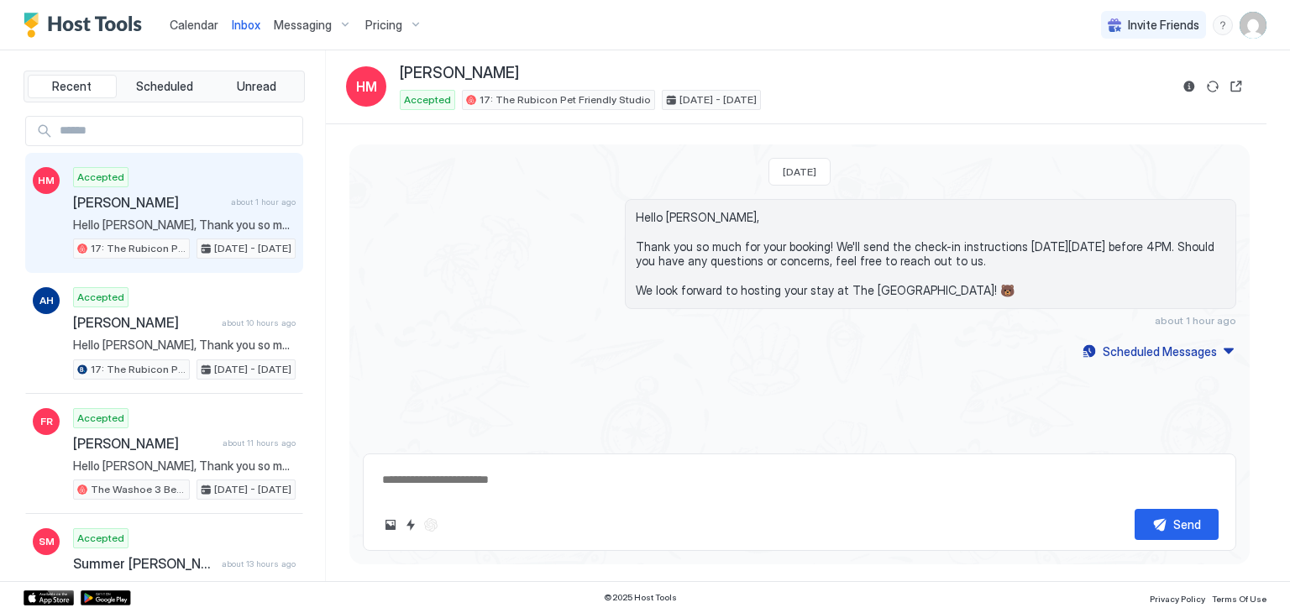
click at [817, 436] on div "[DATE] Hello [PERSON_NAME], Thank you so much for your booking! We'll send the …" at bounding box center [799, 292] width 901 height 297
type textarea "*"
